Goal: Information Seeking & Learning: Learn about a topic

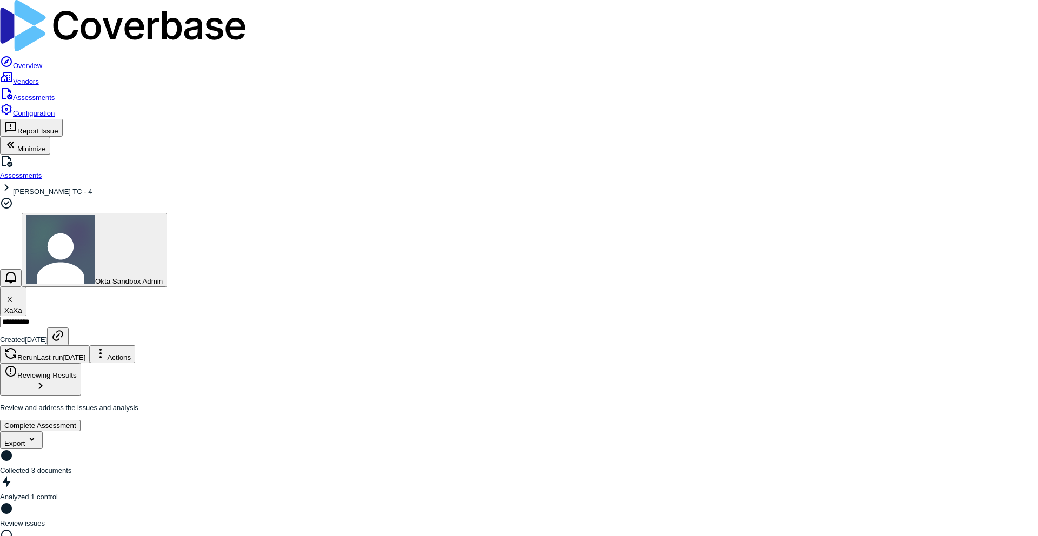
scroll to position [340, 0]
type textarea "*"
drag, startPoint x: 779, startPoint y: 255, endPoint x: 898, endPoint y: 278, distance: 120.5
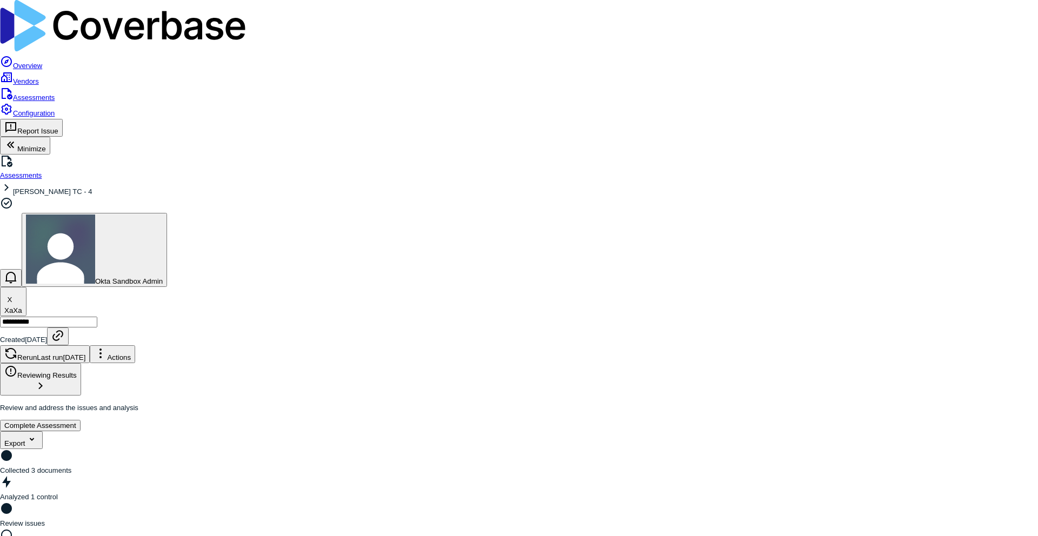
drag, startPoint x: 777, startPoint y: 300, endPoint x: 881, endPoint y: 309, distance: 105.2
drag, startPoint x: 869, startPoint y: 332, endPoint x: 777, endPoint y: 299, distance: 97.6
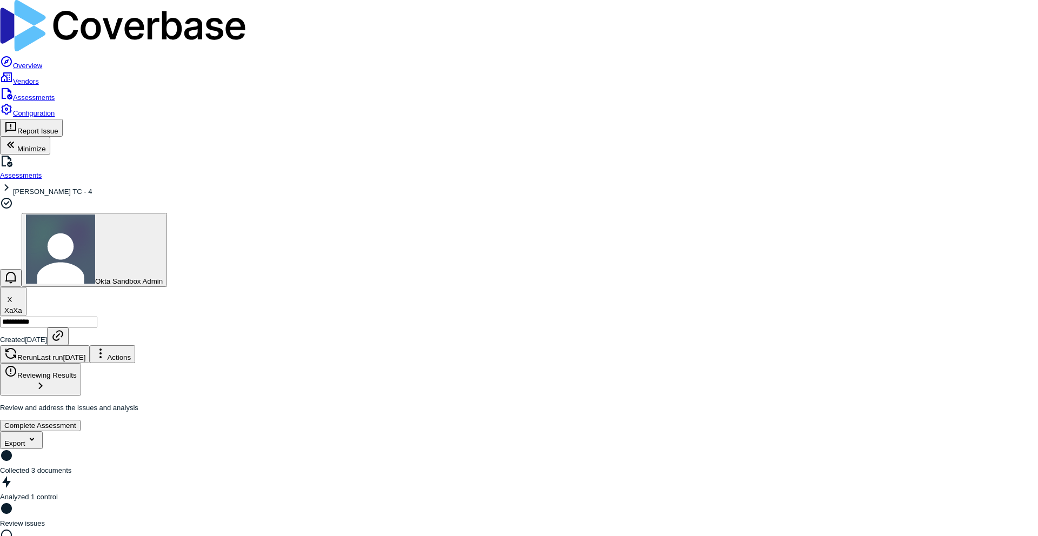
scroll to position [382, 0]
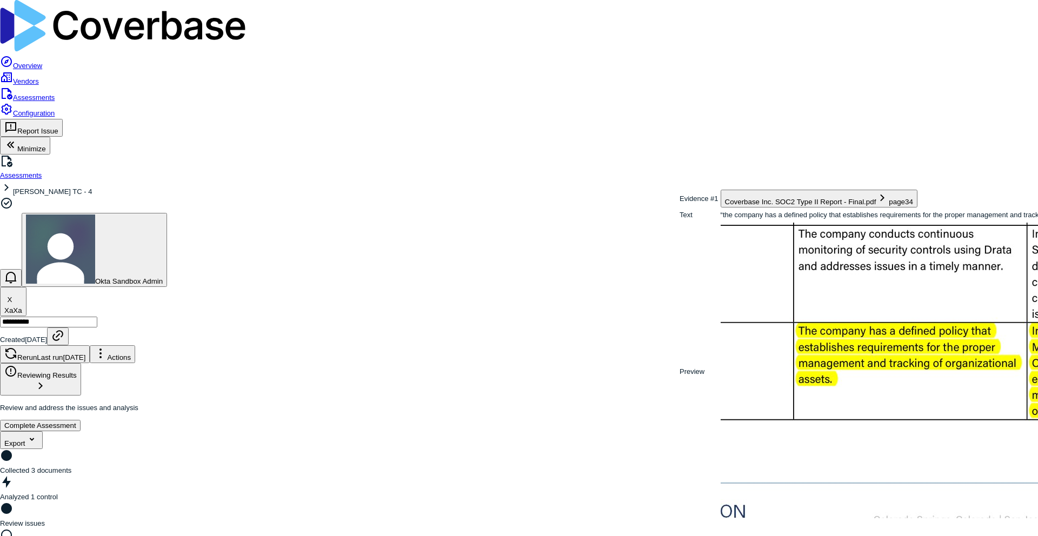
click at [814, 333] on img at bounding box center [1044, 371] width 648 height 296
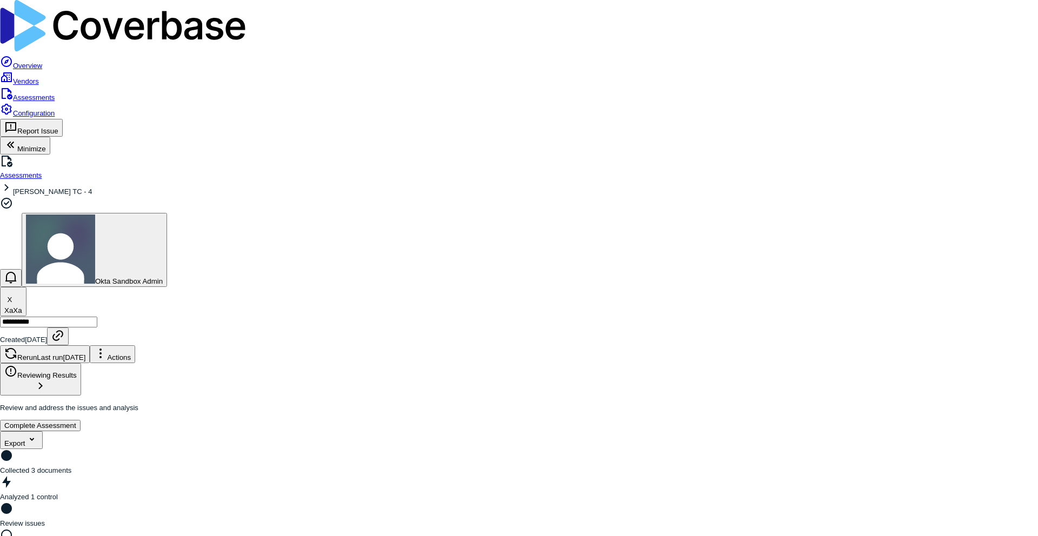
scroll to position [38, 0]
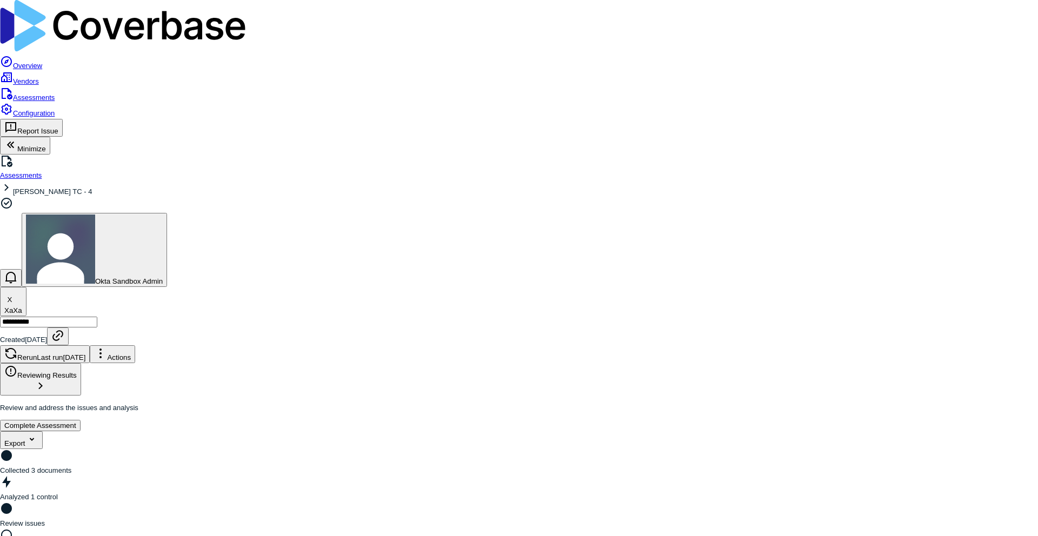
scroll to position [14, 0]
drag, startPoint x: 779, startPoint y: 211, endPoint x: 870, endPoint y: 244, distance: 96.8
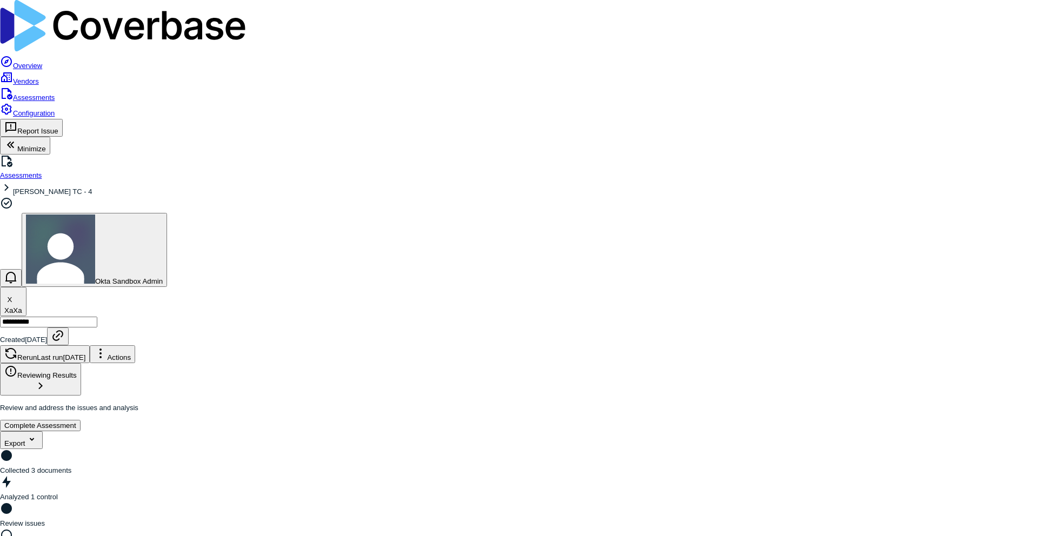
drag, startPoint x: 831, startPoint y: 151, endPoint x: 781, endPoint y: 113, distance: 62.5
drag, startPoint x: 954, startPoint y: 195, endPoint x: 848, endPoint y: 171, distance: 108.0
drag, startPoint x: 778, startPoint y: 210, endPoint x: 888, endPoint y: 284, distance: 133.2
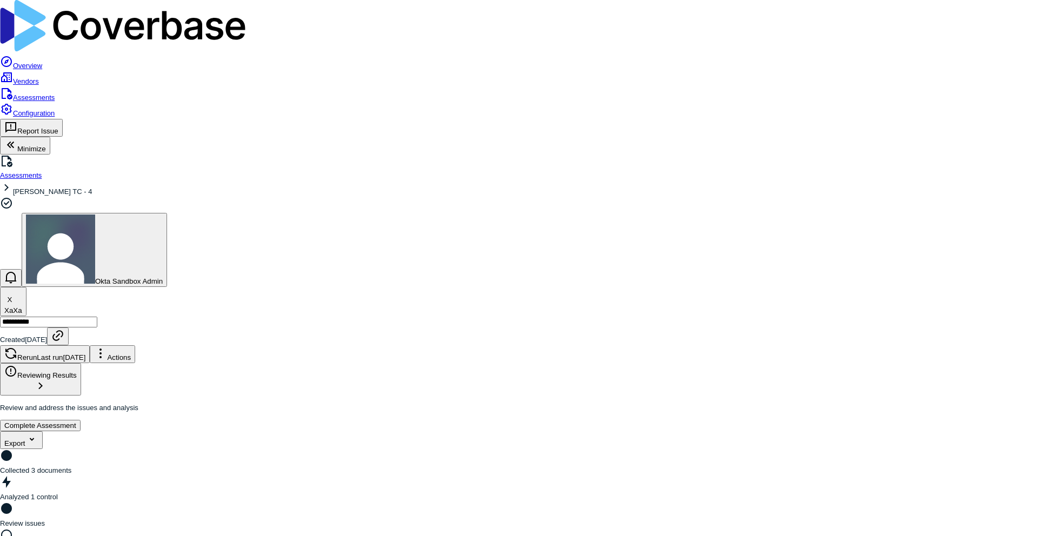
type textarea "*"
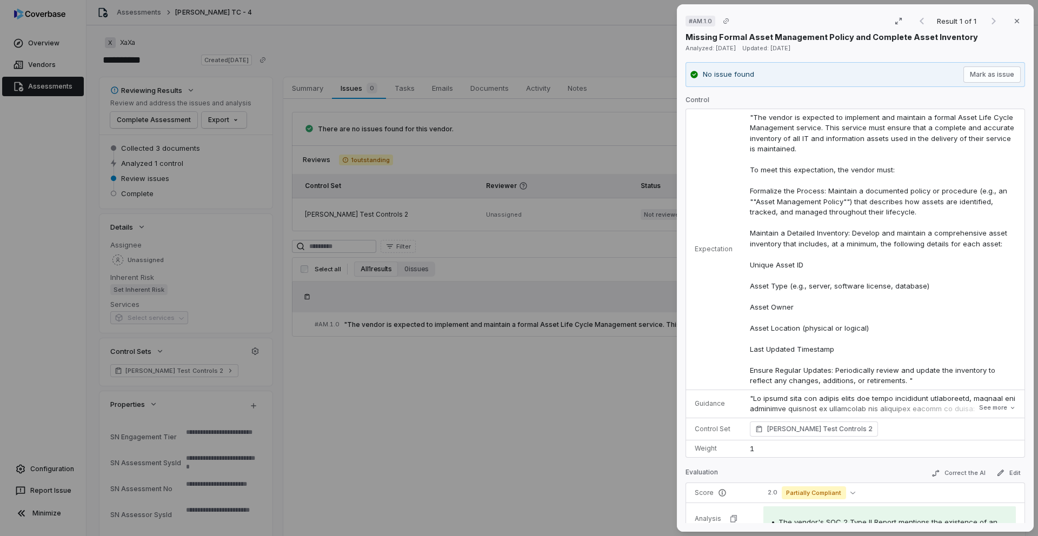
click at [266, 265] on div "# AM.1.0 Result 1 of 1 Close Missing Formal Asset Management Policy and Complet…" at bounding box center [519, 268] width 1038 height 536
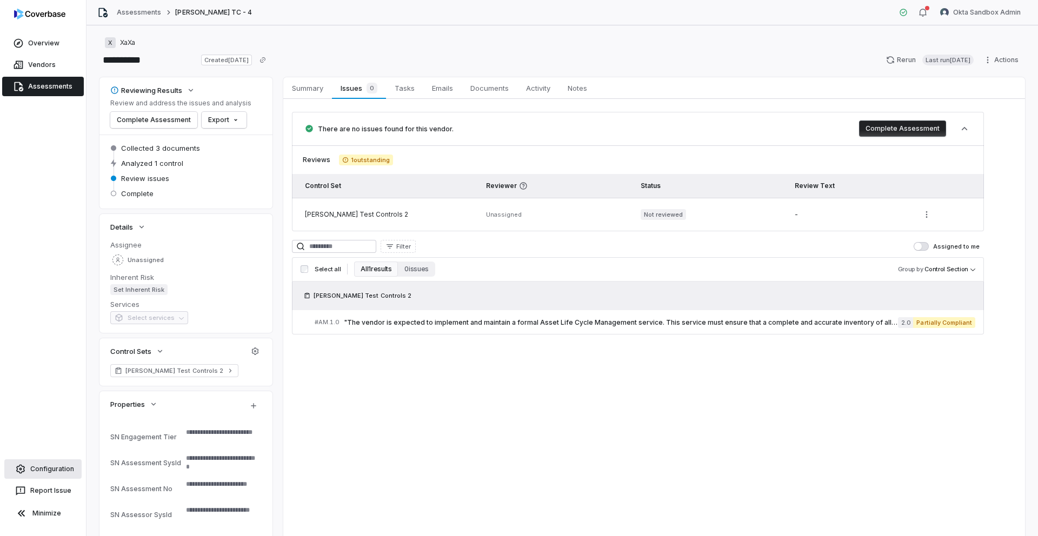
click at [46, 470] on link "Configuration" at bounding box center [42, 468] width 77 height 19
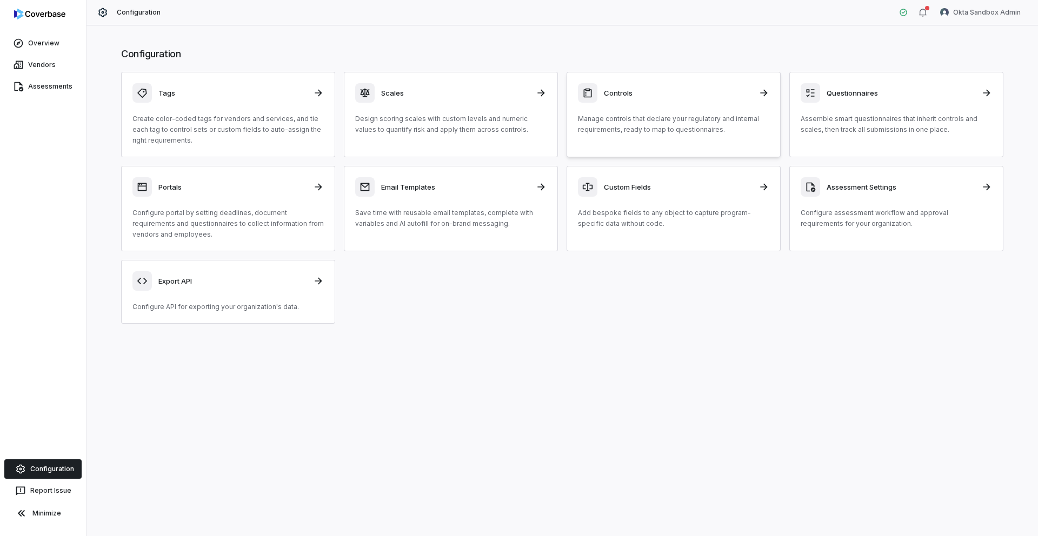
click at [631, 123] on p "Manage controls that declare your regulatory and internal requirements, ready t…" at bounding box center [673, 124] width 191 height 22
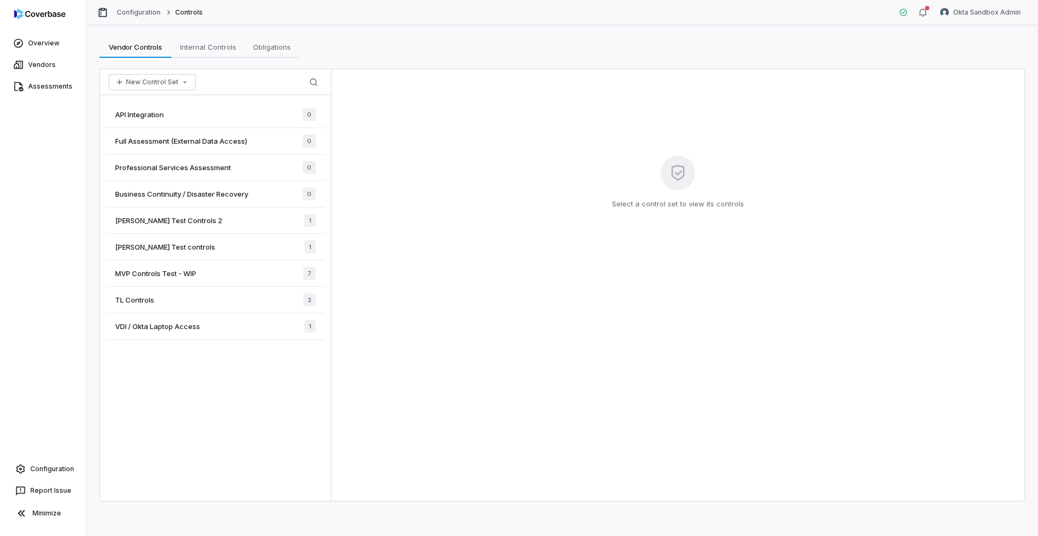
click at [157, 270] on span "MVP Controls Test - WIP" at bounding box center [155, 274] width 81 height 10
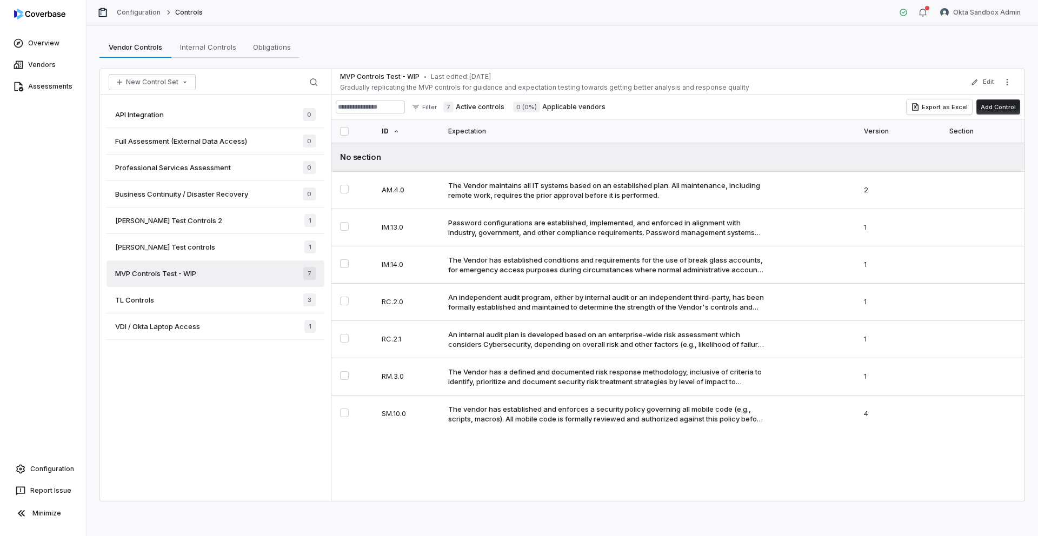
click at [241, 251] on div "Sam Test controls 1" at bounding box center [215, 247] width 218 height 26
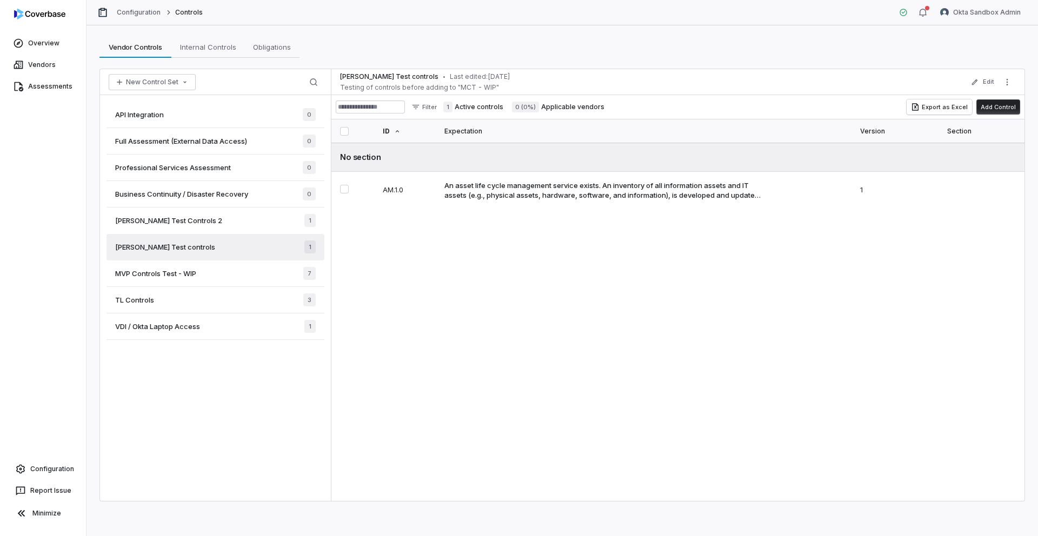
click at [232, 215] on div "Sam Test Controls 2 1" at bounding box center [215, 221] width 218 height 26
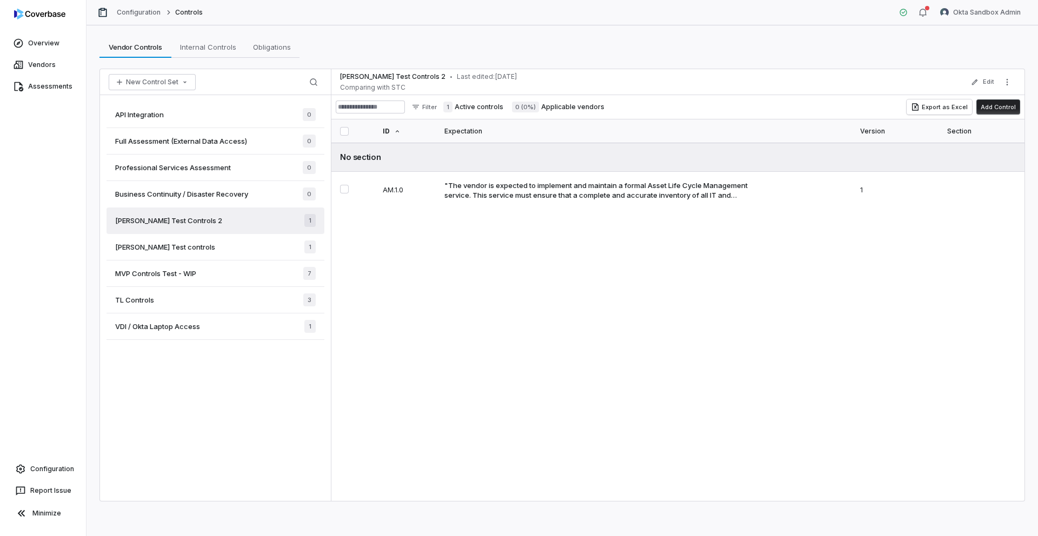
click at [229, 241] on div "Sam Test controls 1" at bounding box center [215, 247] width 218 height 26
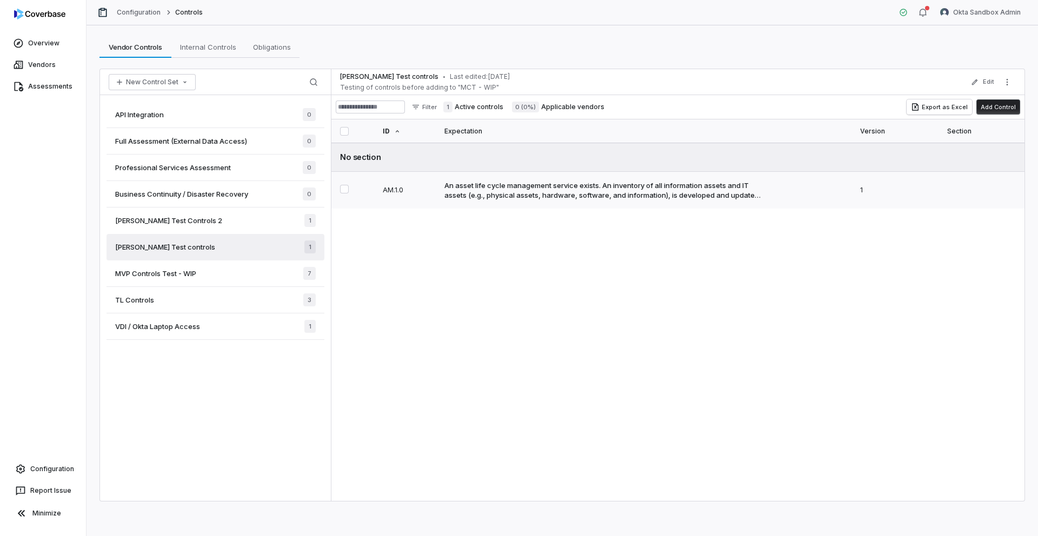
click at [480, 192] on div "An asset life cycle management service exists. An inventory of all information …" at bounding box center [602, 189] width 316 height 19
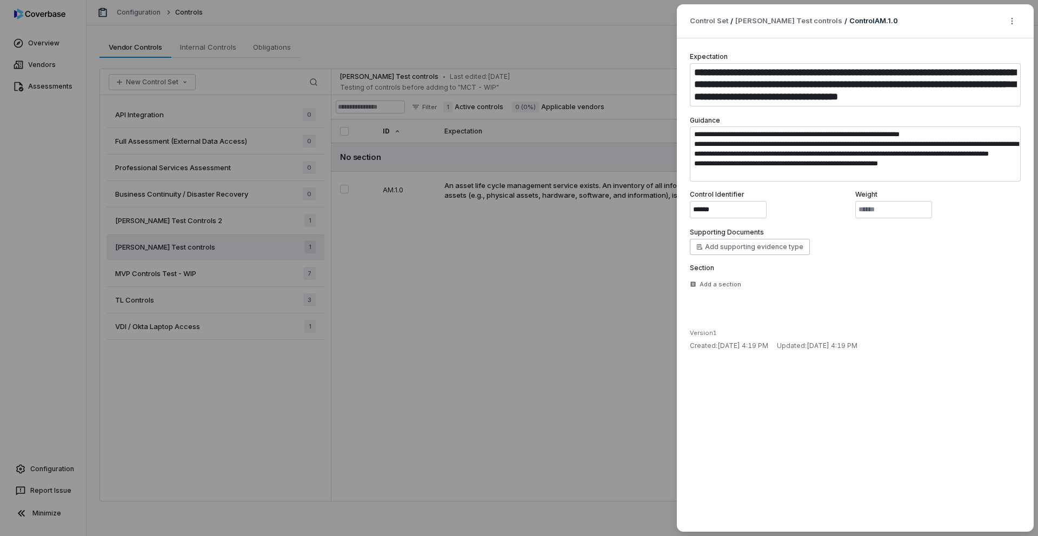
click at [639, 264] on div "**********" at bounding box center [519, 268] width 1038 height 536
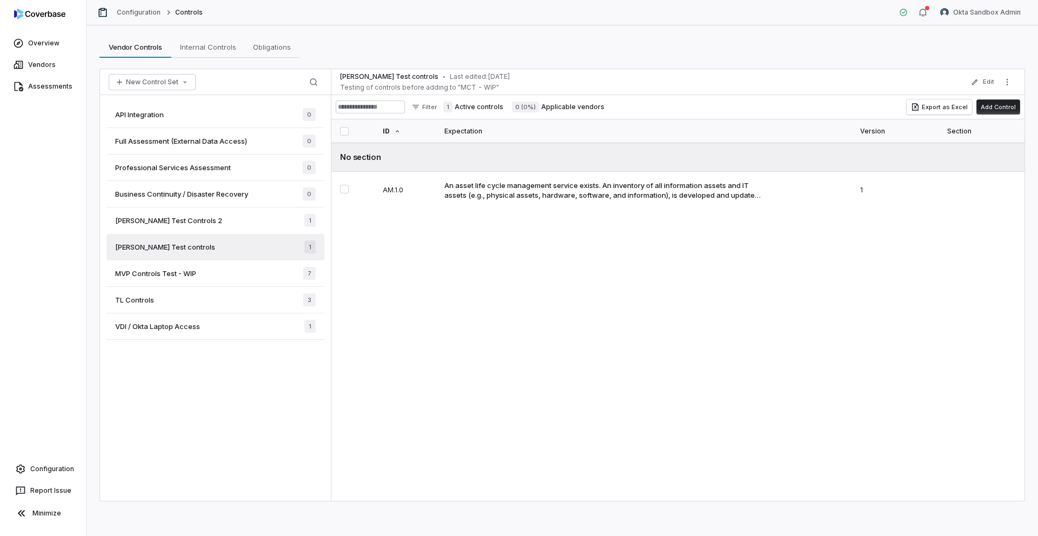
click at [177, 219] on span "[PERSON_NAME] Test Controls 2" at bounding box center [168, 221] width 107 height 10
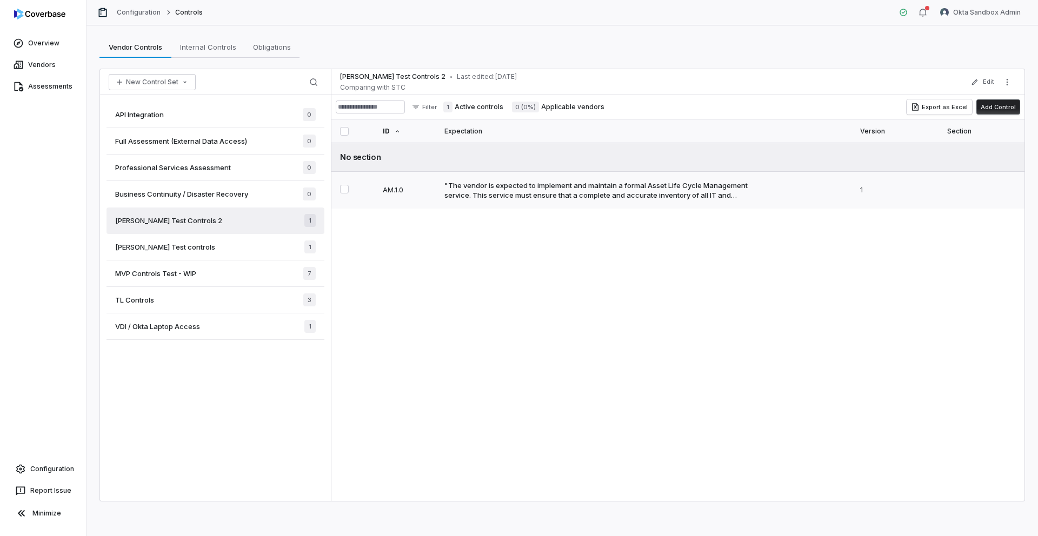
click at [558, 187] on div ""The vendor is expected to implement and maintain a formal Asset Life Cycle Man…" at bounding box center [602, 189] width 316 height 19
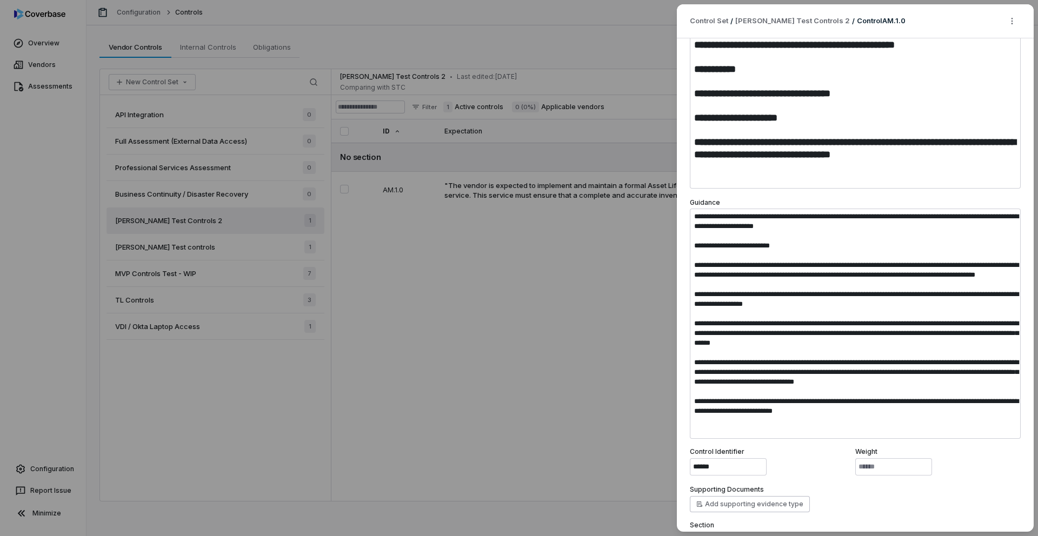
scroll to position [210, 0]
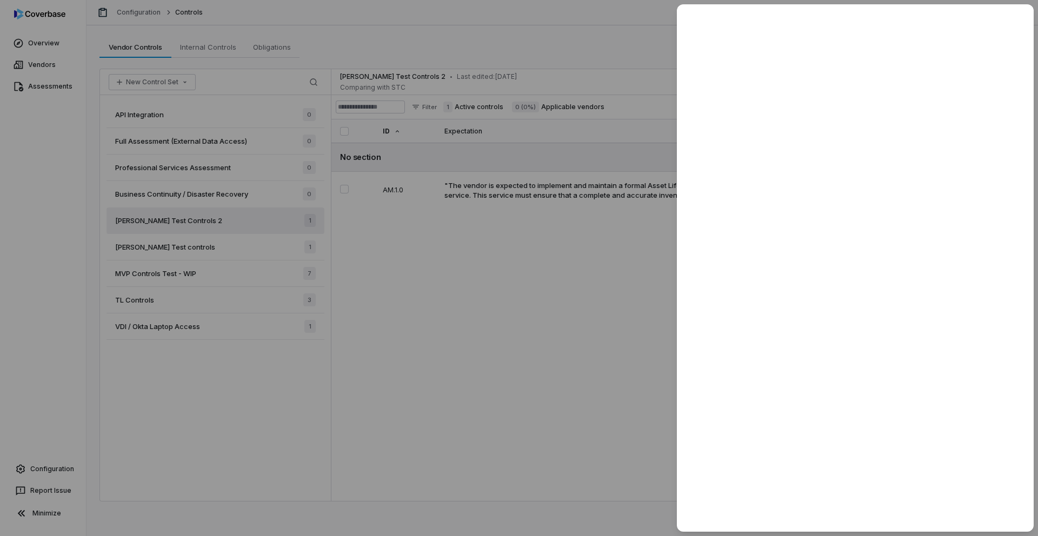
click at [566, 428] on div at bounding box center [519, 268] width 1038 height 536
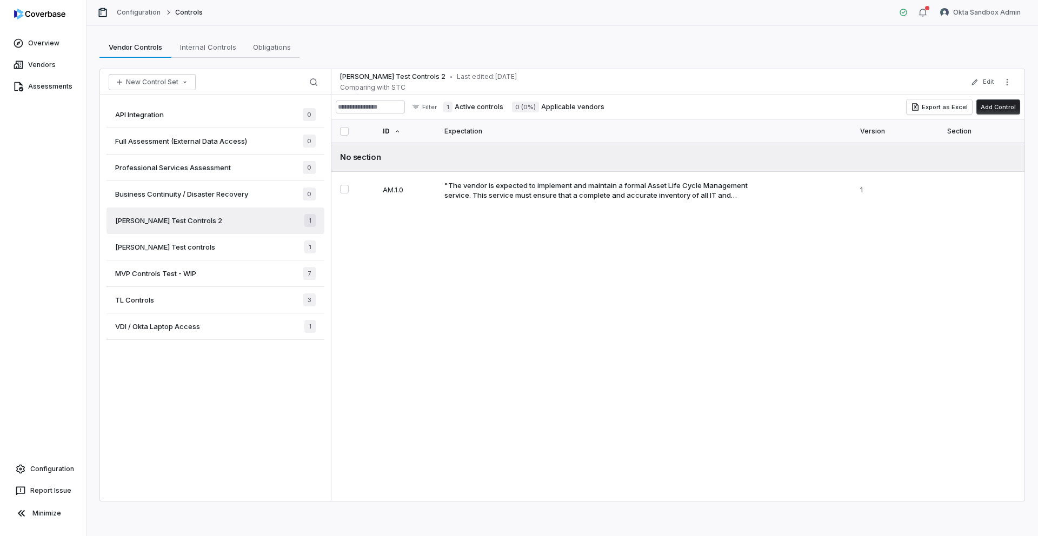
click at [159, 247] on span "Sam Test controls" at bounding box center [165, 247] width 100 height 10
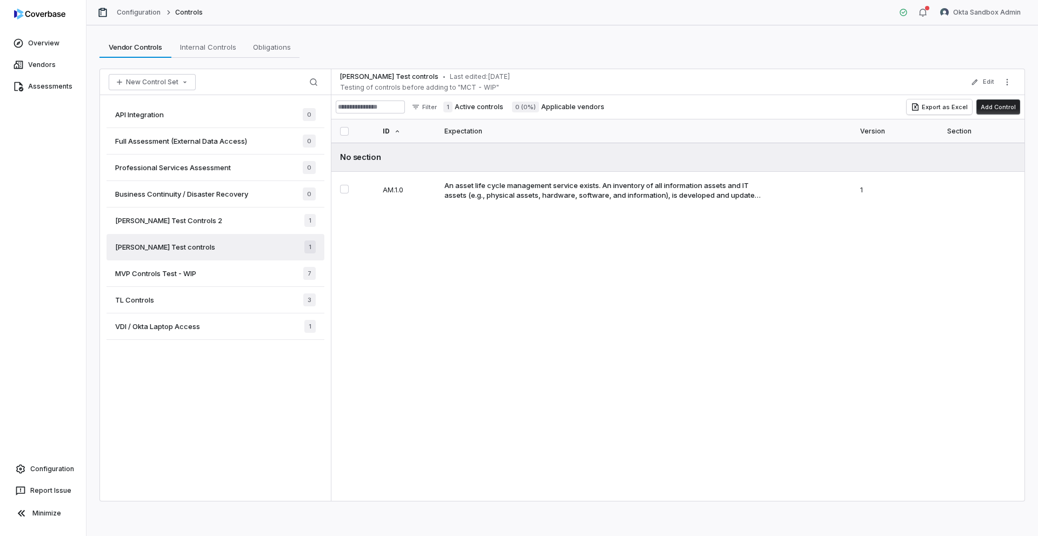
click at [192, 275] on span "MVP Controls Test - WIP" at bounding box center [155, 274] width 81 height 10
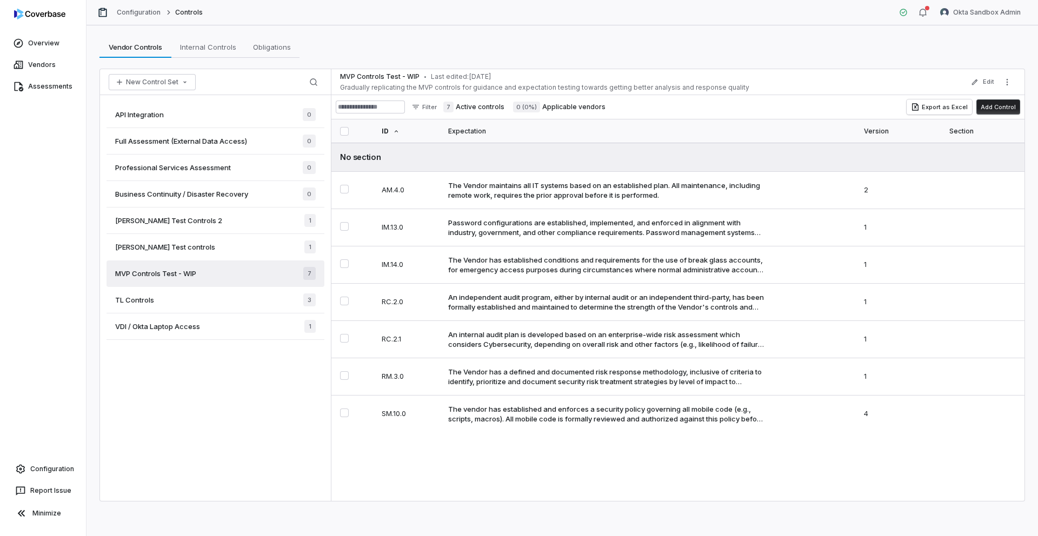
click at [188, 243] on div "Sam Test controls 1" at bounding box center [215, 247] width 218 height 26
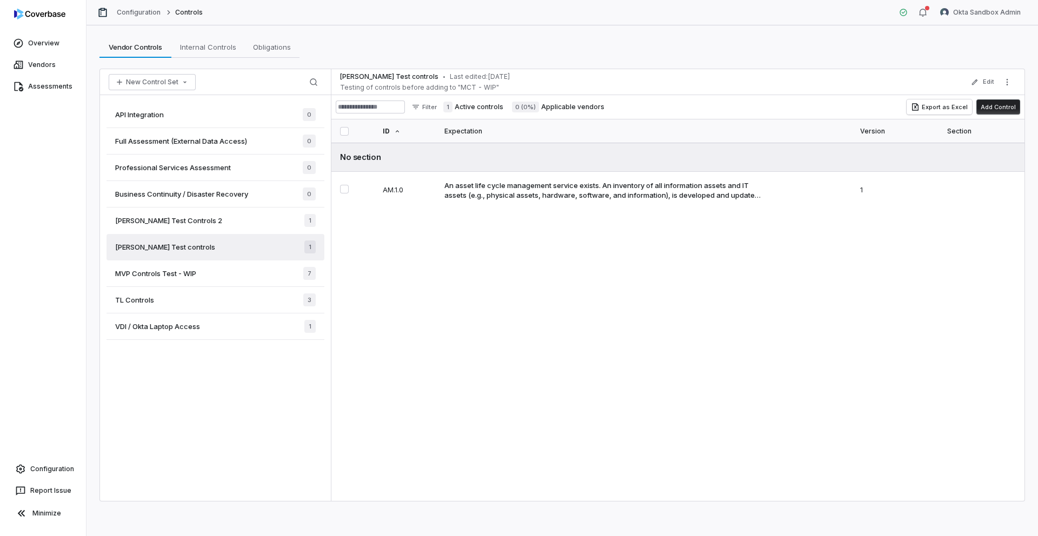
click at [188, 223] on div "Sam Test Controls 2 1" at bounding box center [215, 221] width 218 height 26
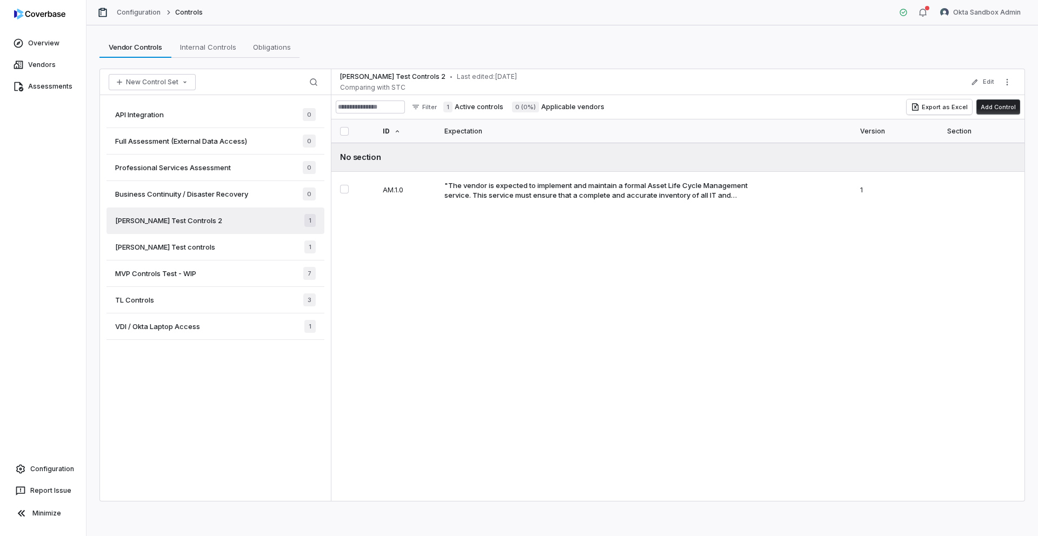
click at [160, 276] on span "MVP Controls Test - WIP" at bounding box center [155, 274] width 81 height 10
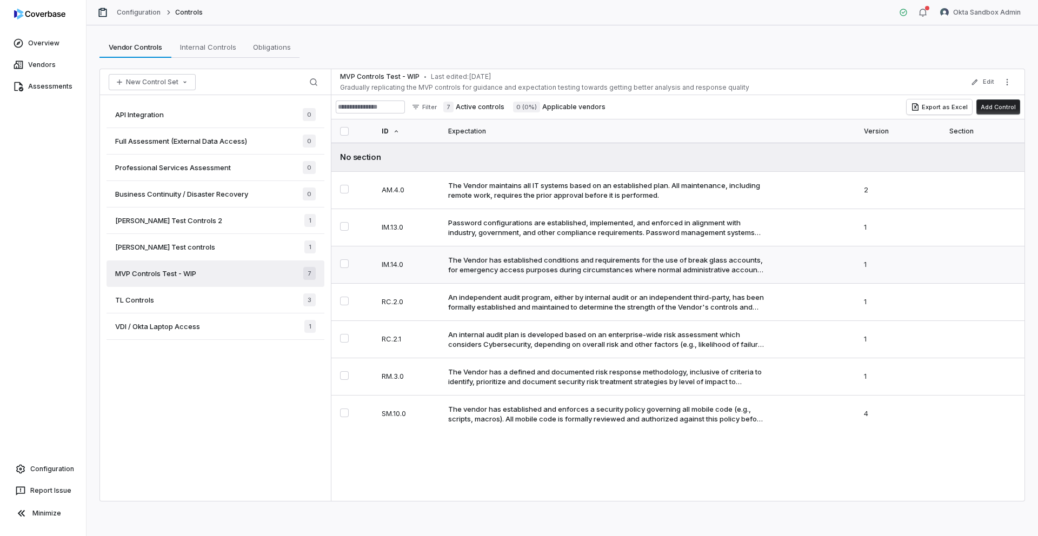
click at [537, 266] on div "The Vendor has established conditions and requirements for the use of break gla…" at bounding box center [606, 264] width 316 height 19
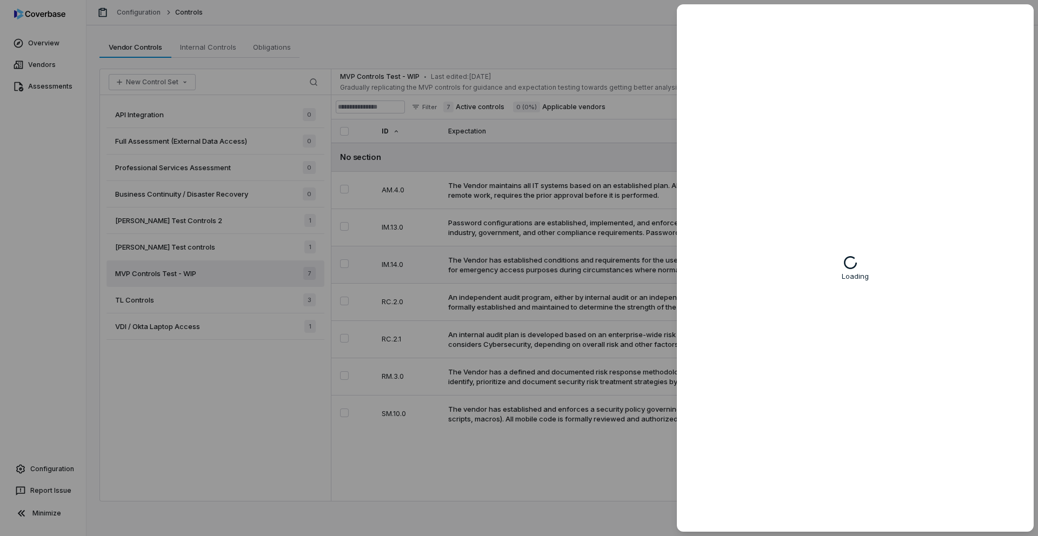
type textarea "*"
click at [524, 470] on div at bounding box center [519, 268] width 1038 height 536
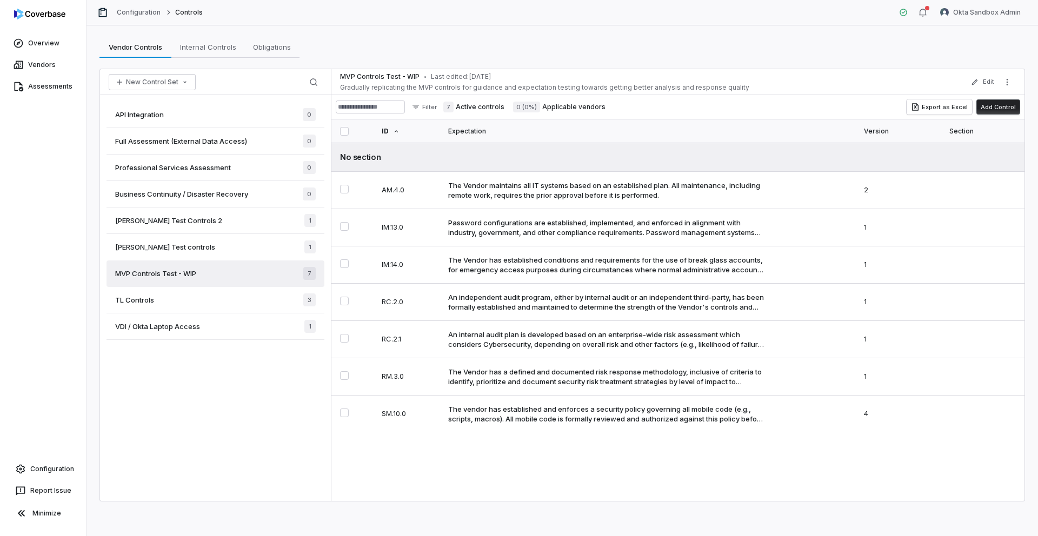
click at [192, 217] on div "Sam Test Controls 2 1" at bounding box center [215, 221] width 218 height 26
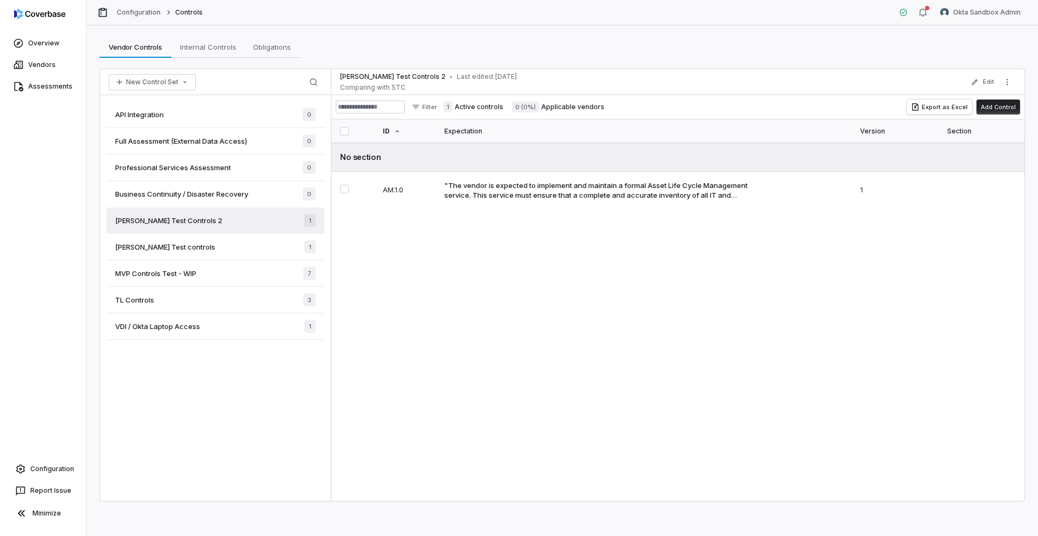
click at [193, 250] on div "Sam Test controls 1" at bounding box center [215, 247] width 218 height 26
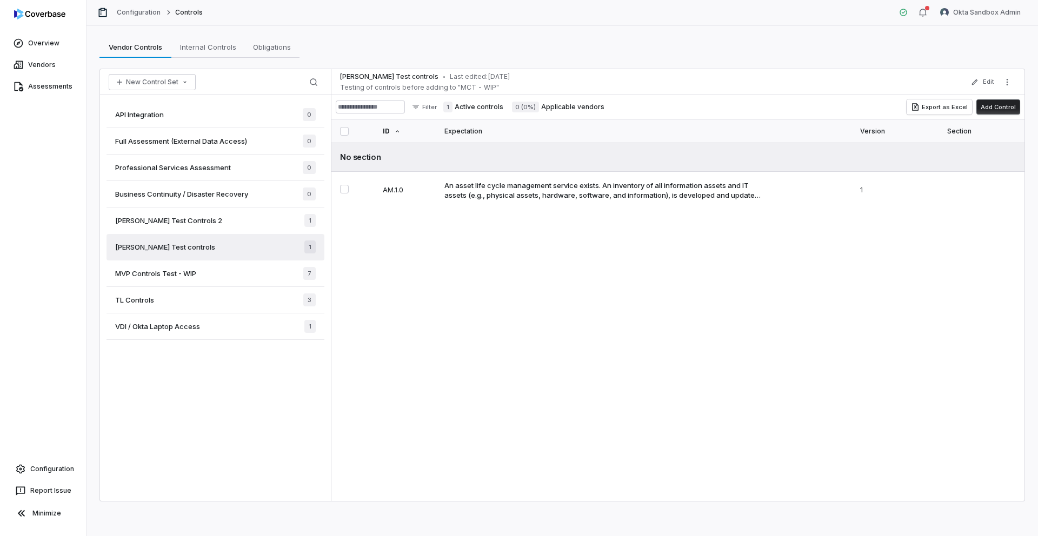
click at [184, 282] on div "MVP Controls Test - WIP 7" at bounding box center [215, 273] width 218 height 26
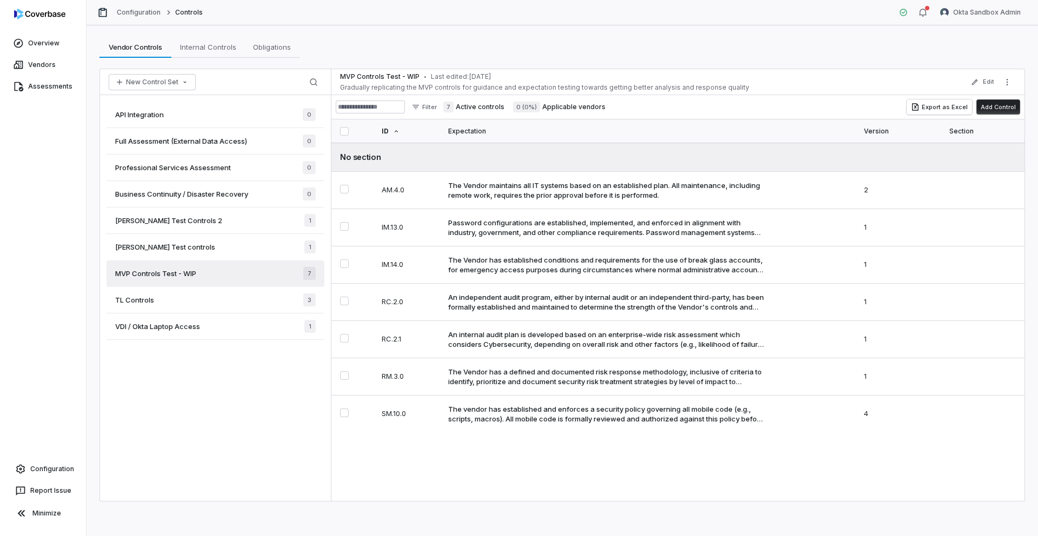
click at [184, 244] on div "Sam Test controls 1" at bounding box center [215, 247] width 218 height 26
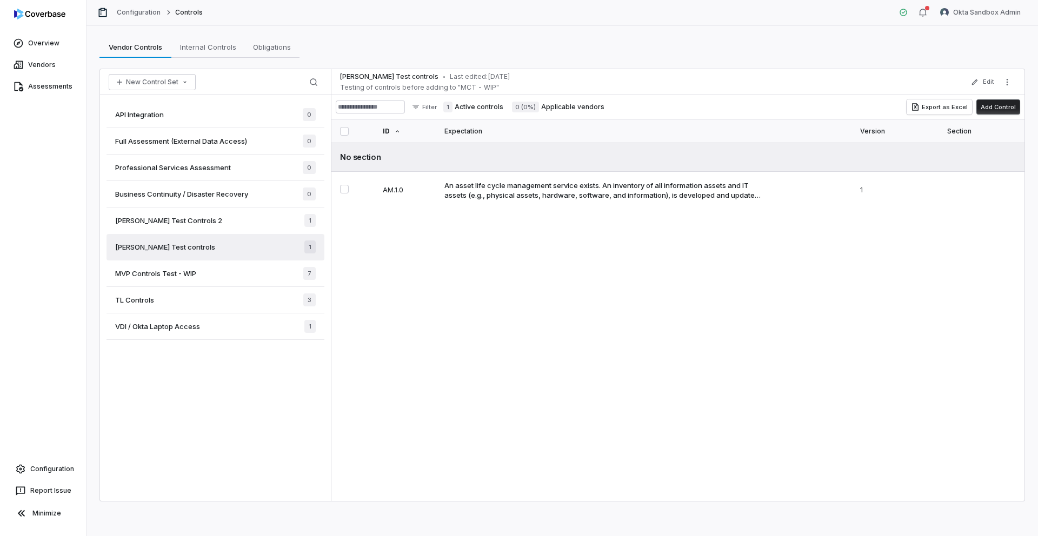
click at [183, 217] on div "Sam Test Controls 2 1" at bounding box center [215, 221] width 218 height 26
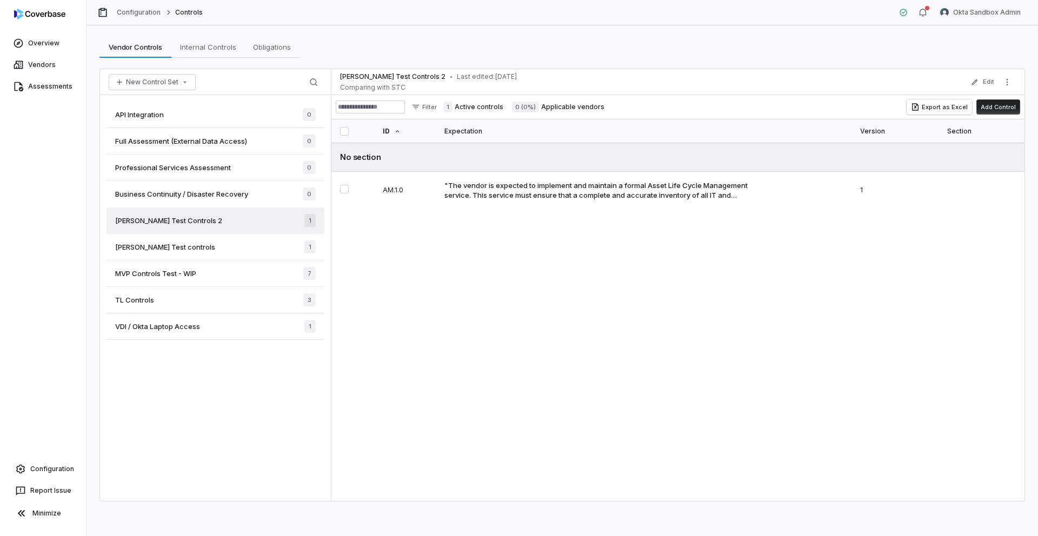
click at [183, 247] on div "Sam Test controls 1" at bounding box center [215, 247] width 218 height 26
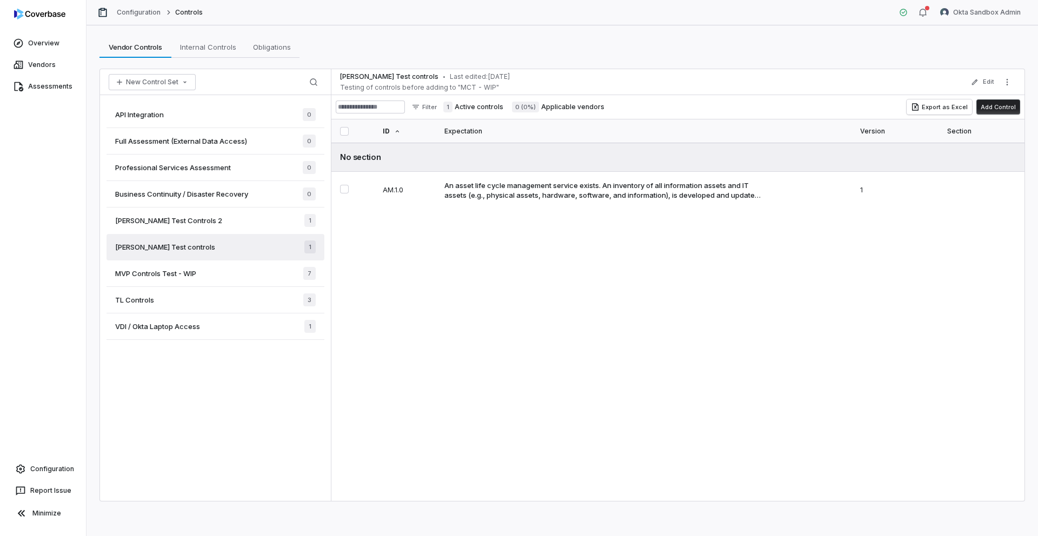
click at [193, 219] on div "Sam Test Controls 2 1" at bounding box center [215, 221] width 218 height 26
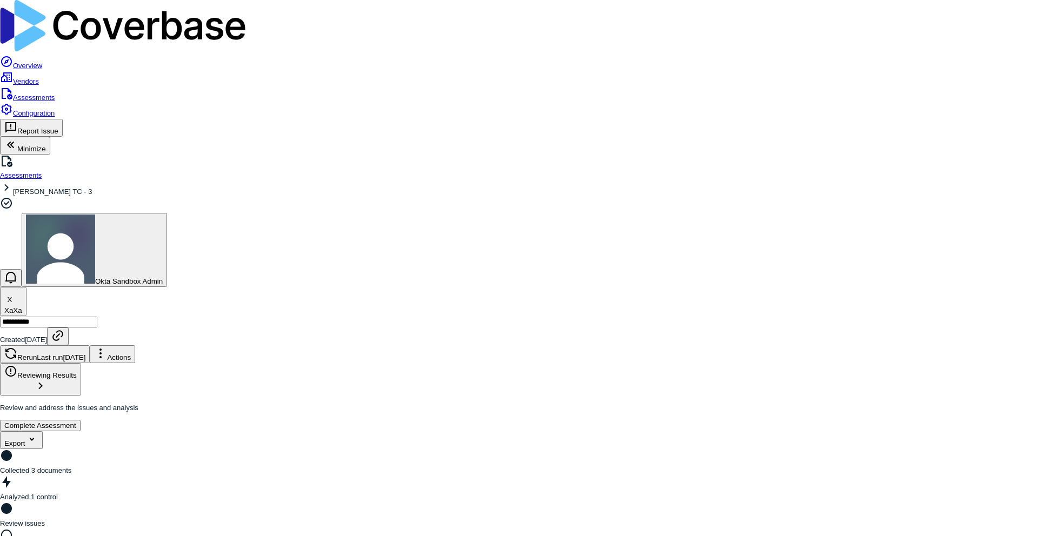
scroll to position [76, 0]
drag, startPoint x: 913, startPoint y: 214, endPoint x: 778, endPoint y: 204, distance: 135.4
drag, startPoint x: 973, startPoint y: 225, endPoint x: 831, endPoint y: 226, distance: 142.1
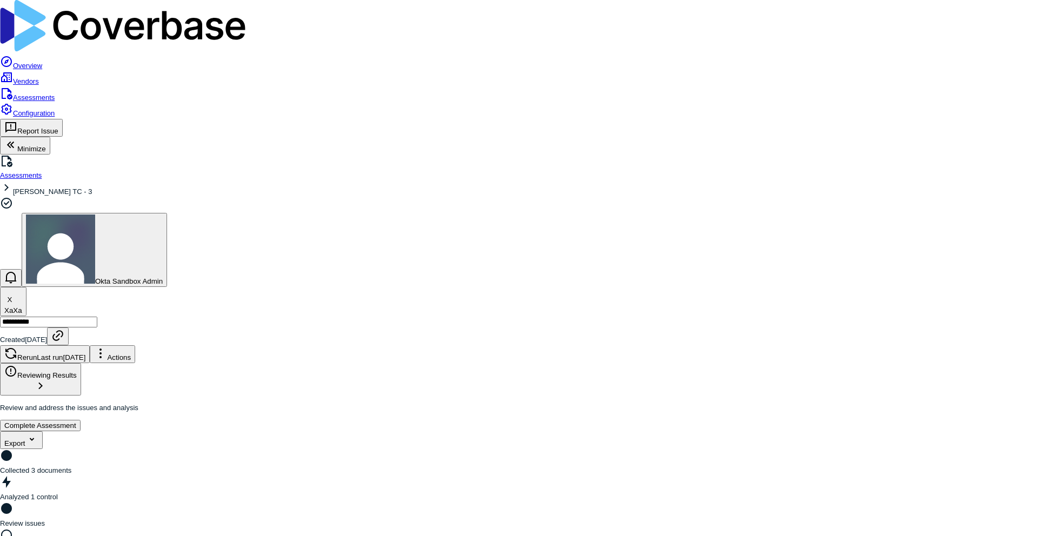
drag, startPoint x: 972, startPoint y: 224, endPoint x: 779, endPoint y: 177, distance: 199.1
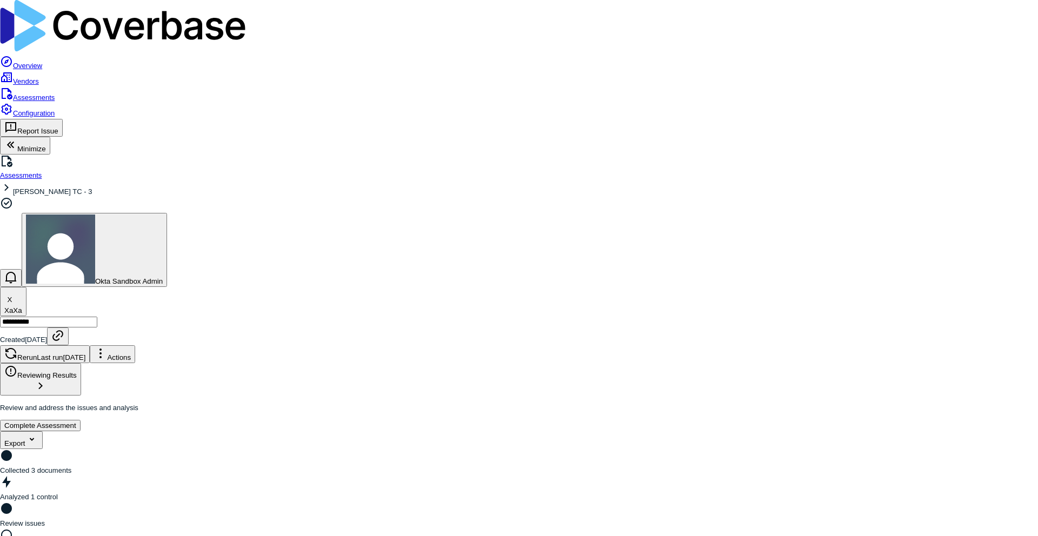
drag, startPoint x: 779, startPoint y: 116, endPoint x: 912, endPoint y: 126, distance: 133.9
type textarea "*"
